Goal: Answer question/provide support

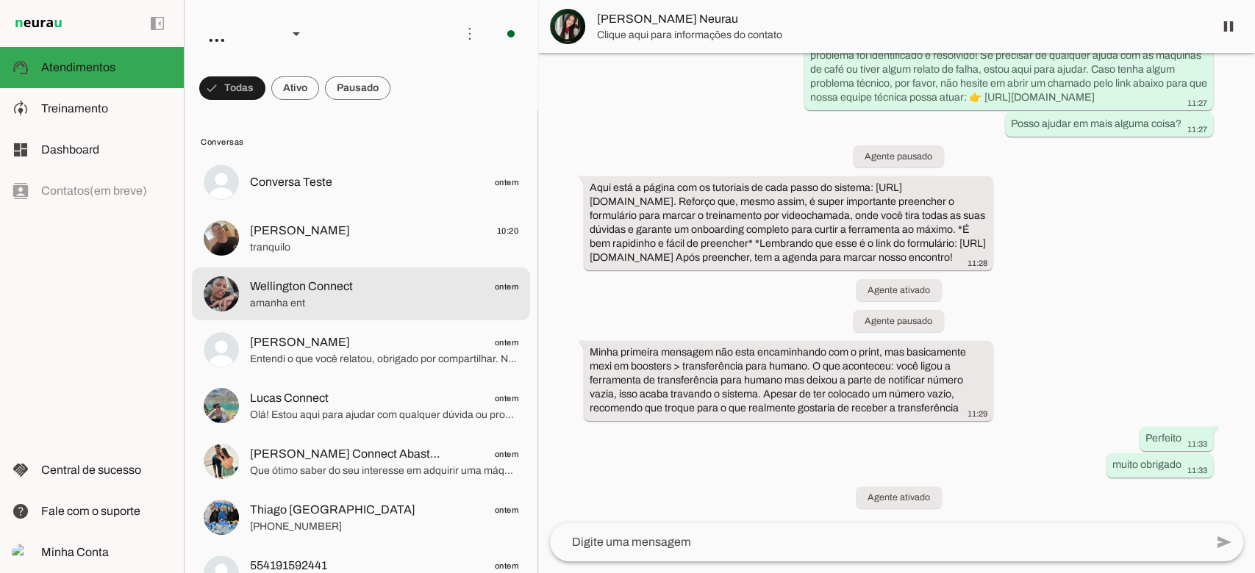
scroll to position [1750, 0]
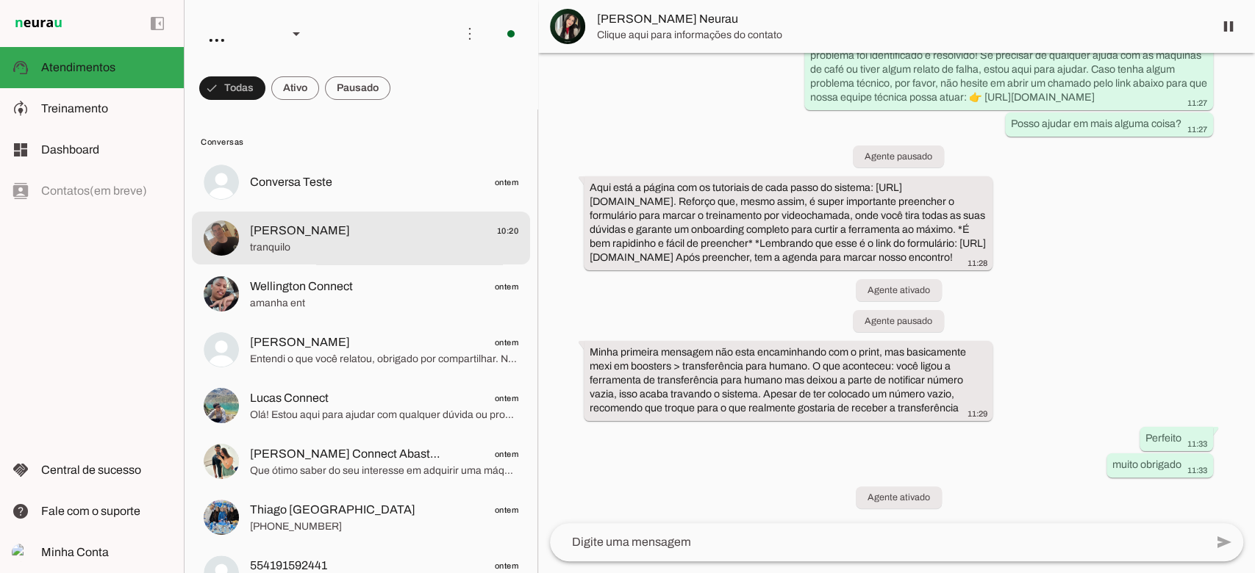
click at [350, 222] on span "[PERSON_NAME] 10:20" at bounding box center [384, 231] width 268 height 18
